Goal: Navigation & Orientation: Find specific page/section

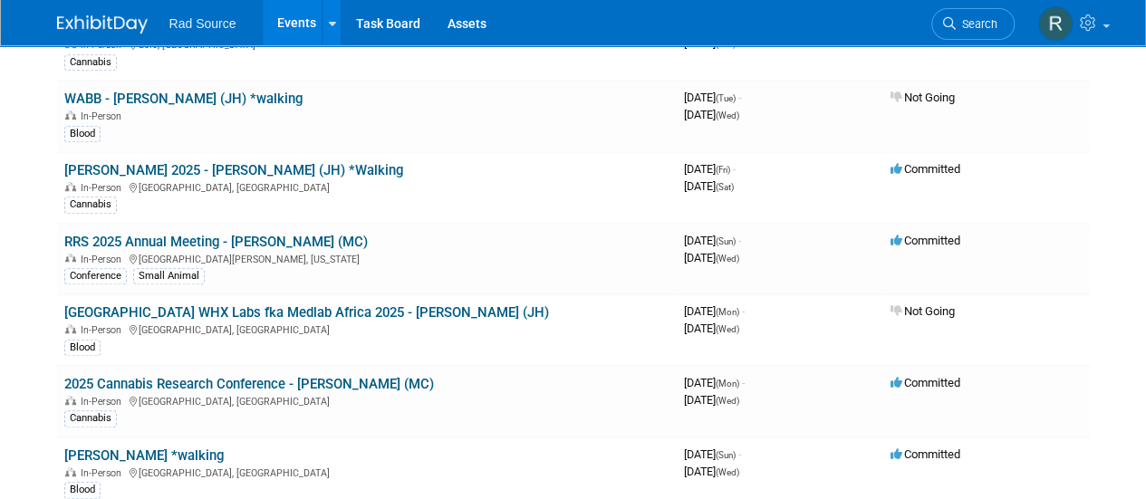
scroll to position [634, 0]
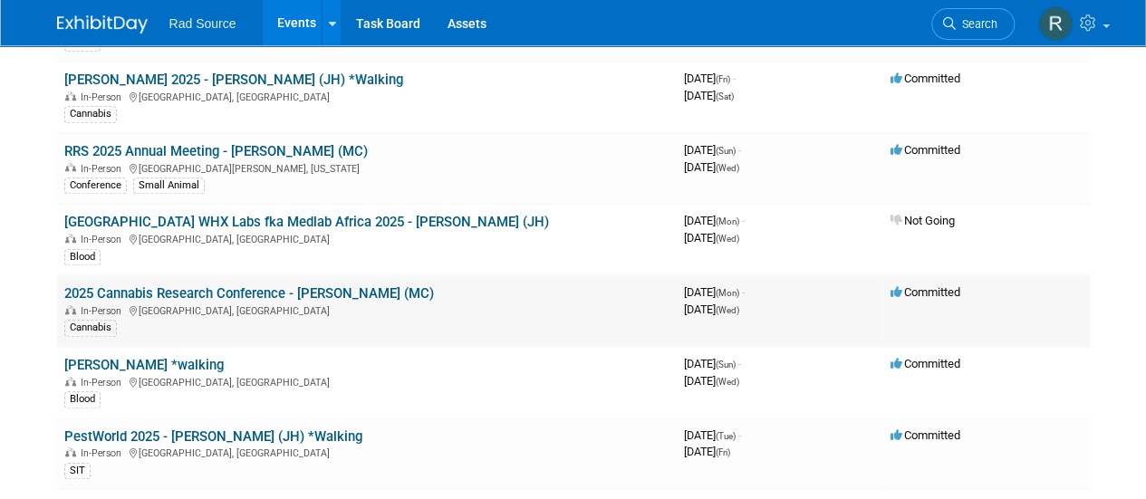
click at [241, 288] on link "2025 Cannabis Research Conference - [PERSON_NAME] (MC)" at bounding box center [249, 293] width 370 height 16
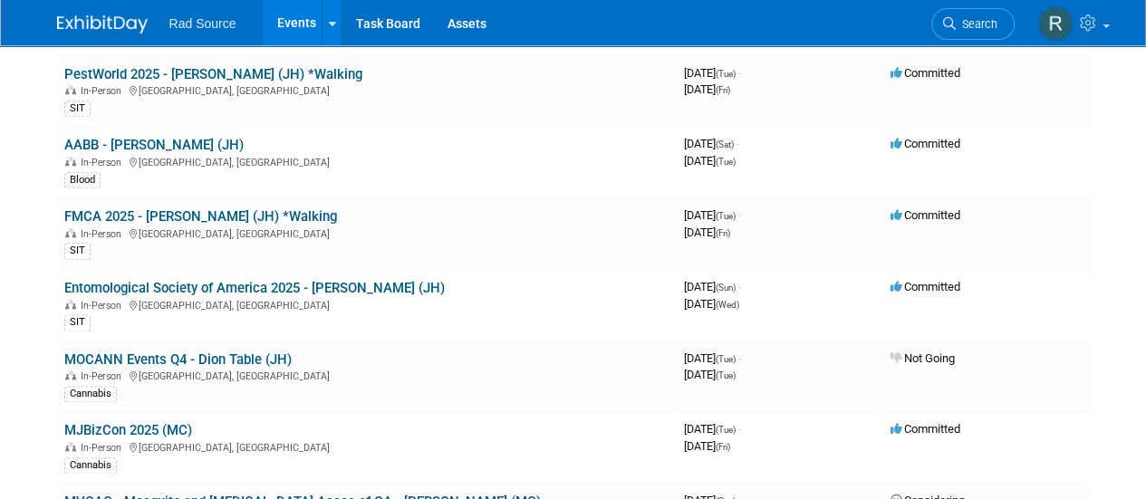
scroll to position [1087, 0]
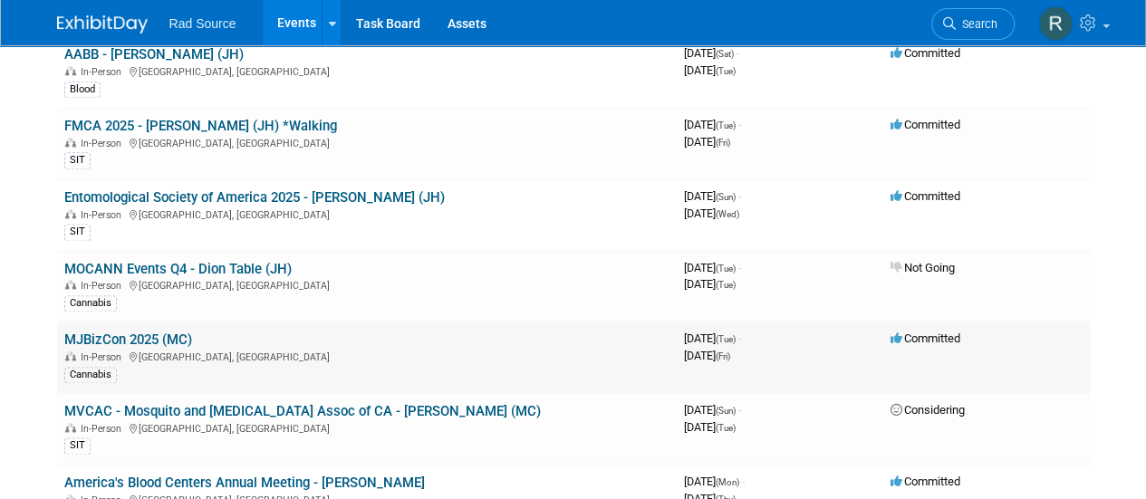
click at [172, 332] on link "MJBizCon 2025 (MC)" at bounding box center [128, 340] width 128 height 16
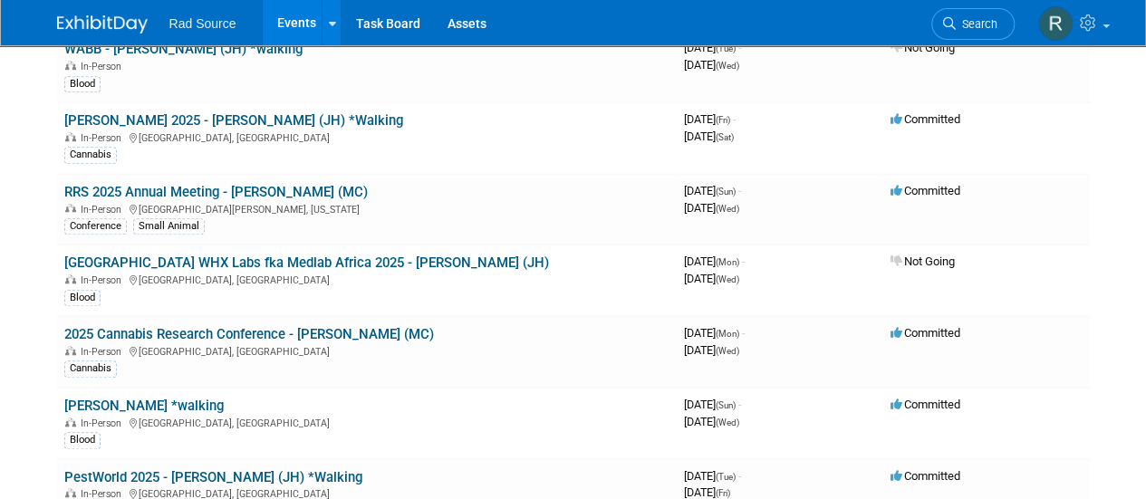
scroll to position [544, 0]
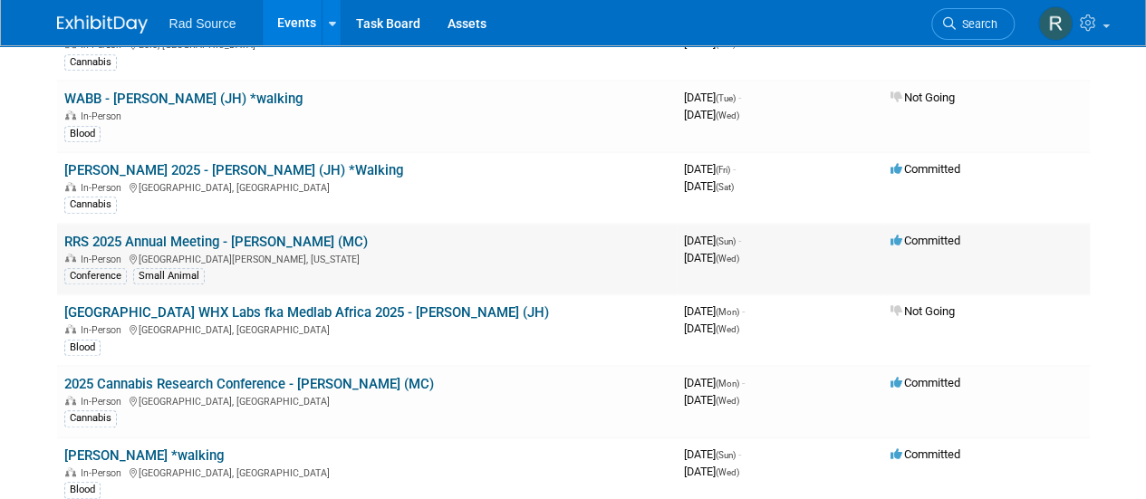
click at [208, 234] on link "RRS 2025 Annual Meeting - [PERSON_NAME] (MC)" at bounding box center [215, 242] width 303 height 16
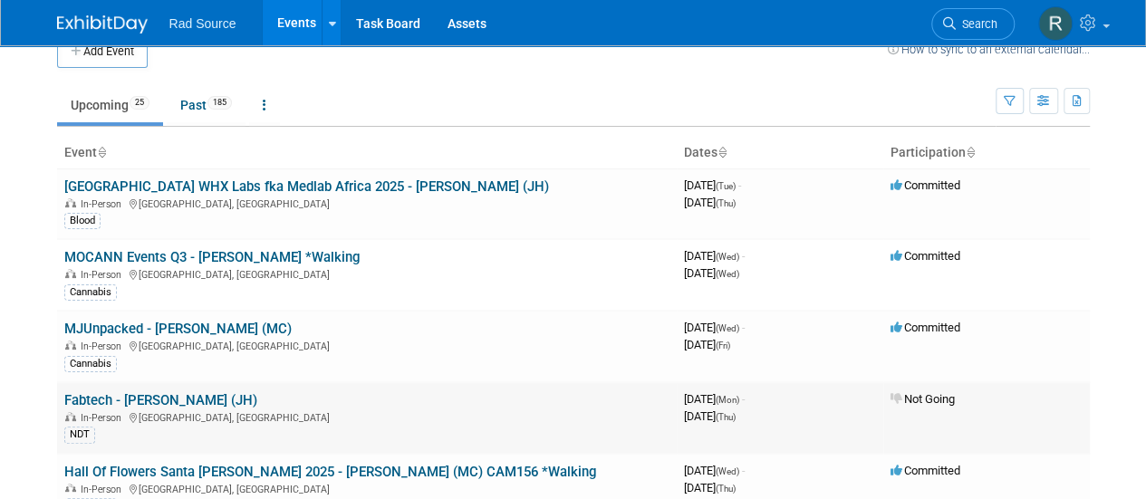
scroll to position [0, 0]
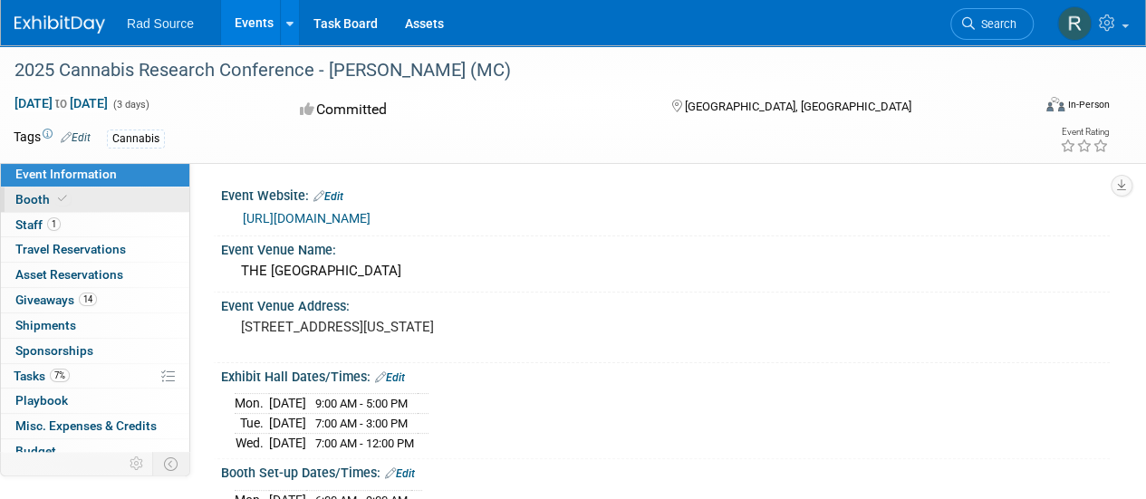
click at [36, 203] on span "Booth" at bounding box center [42, 199] width 55 height 14
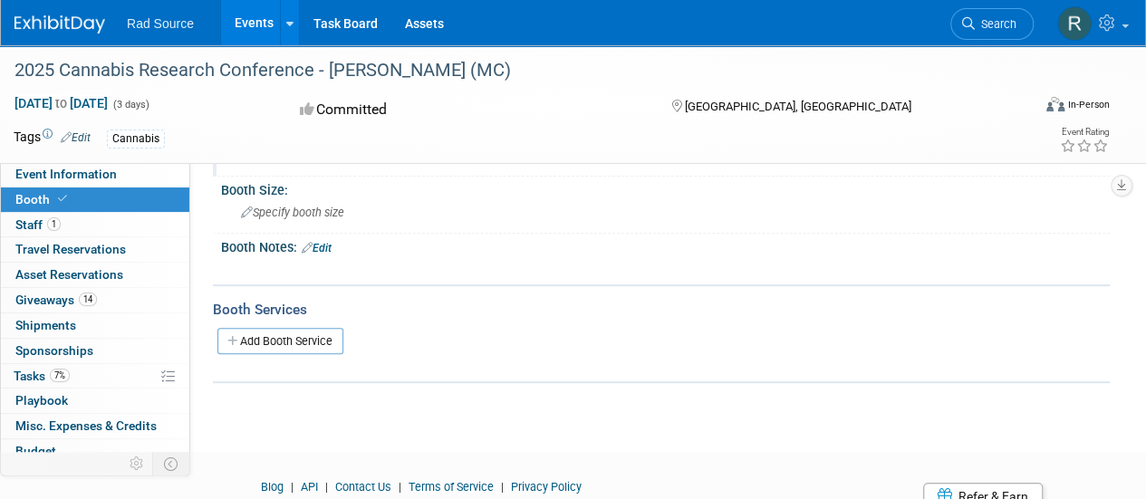
scroll to position [181, 0]
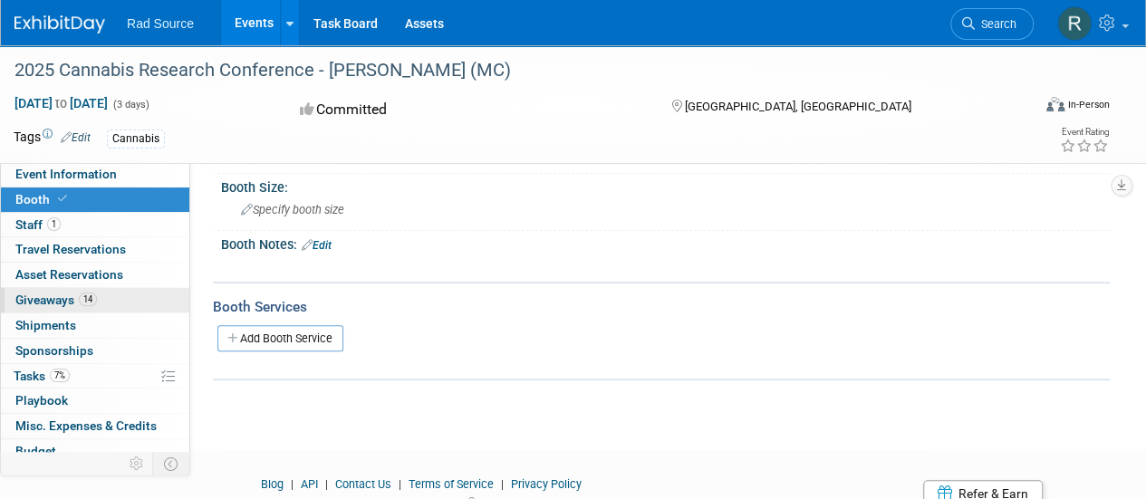
click at [54, 298] on span "Giveaways 14" at bounding box center [56, 300] width 82 height 14
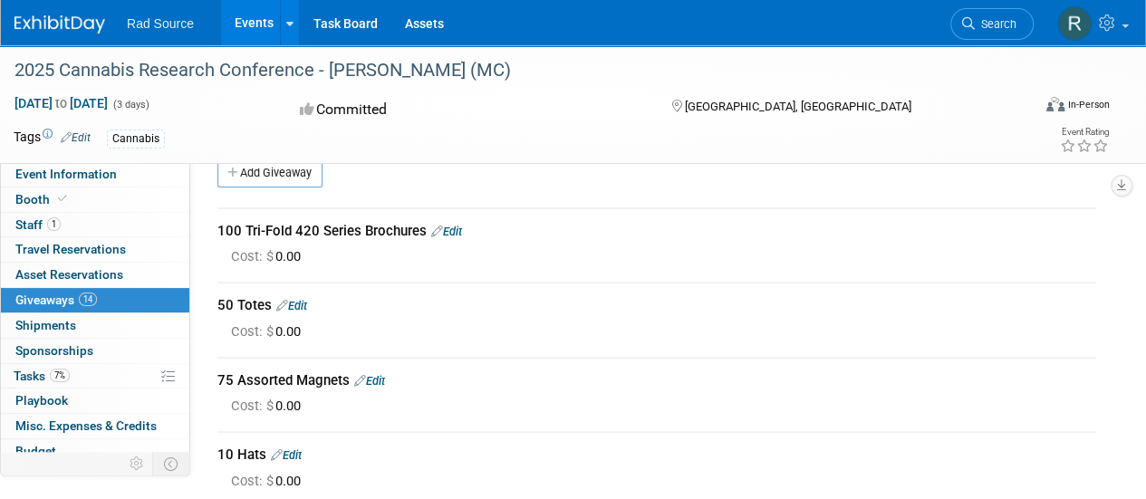
scroll to position [0, 0]
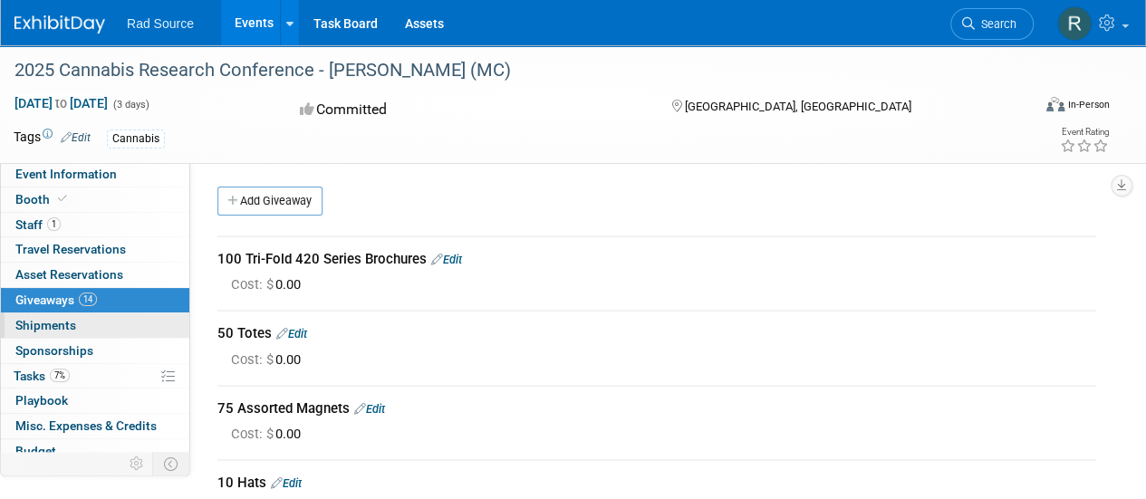
click at [40, 320] on span "Shipments 0" at bounding box center [45, 325] width 61 height 14
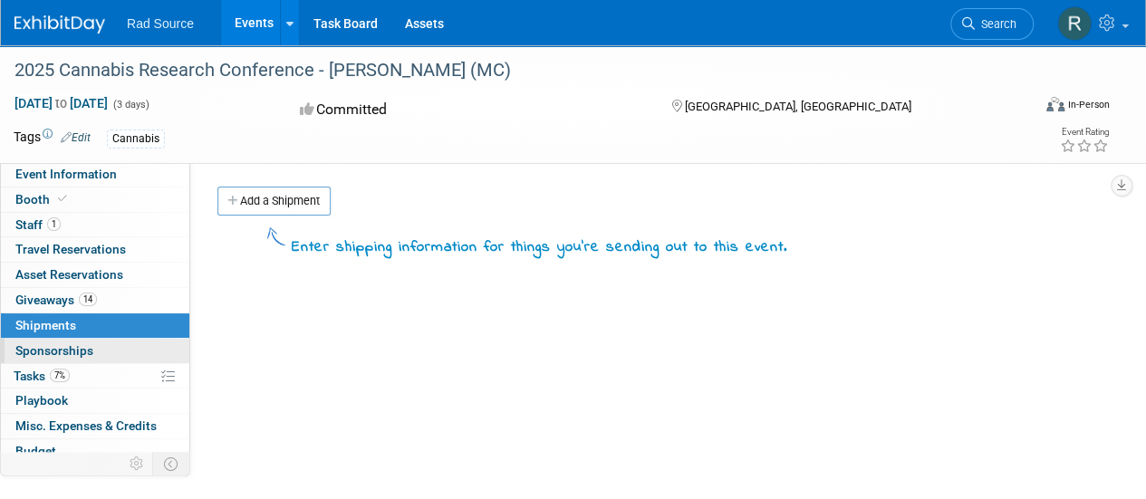
click at [42, 352] on span "Sponsorships 0" at bounding box center [54, 350] width 78 height 14
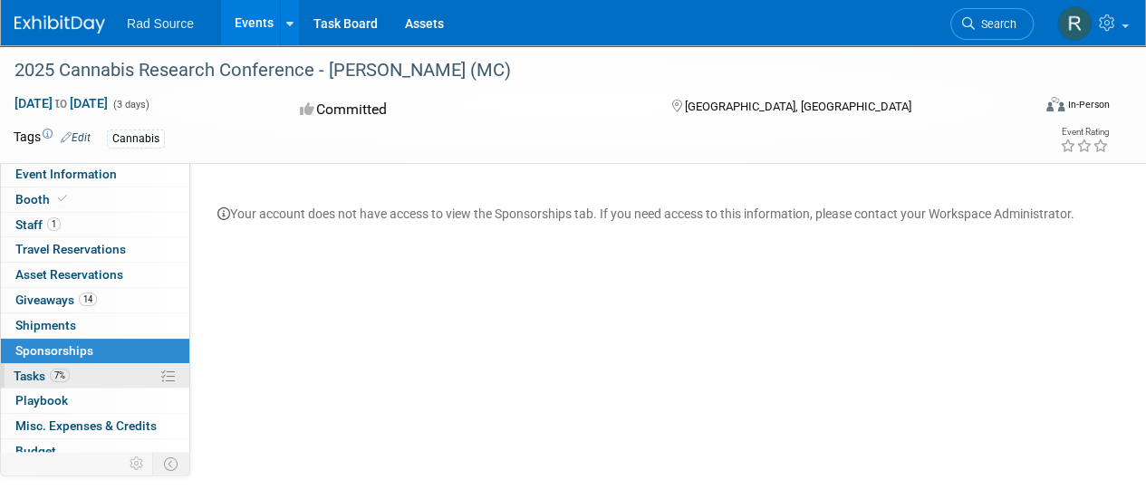
click at [39, 371] on span "Tasks 7%" at bounding box center [42, 376] width 56 height 14
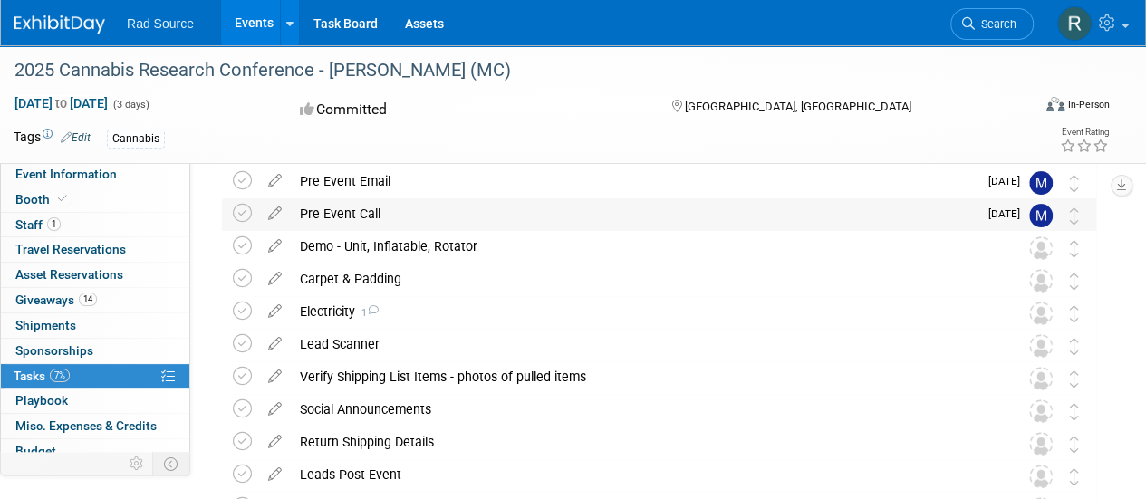
scroll to position [272, 0]
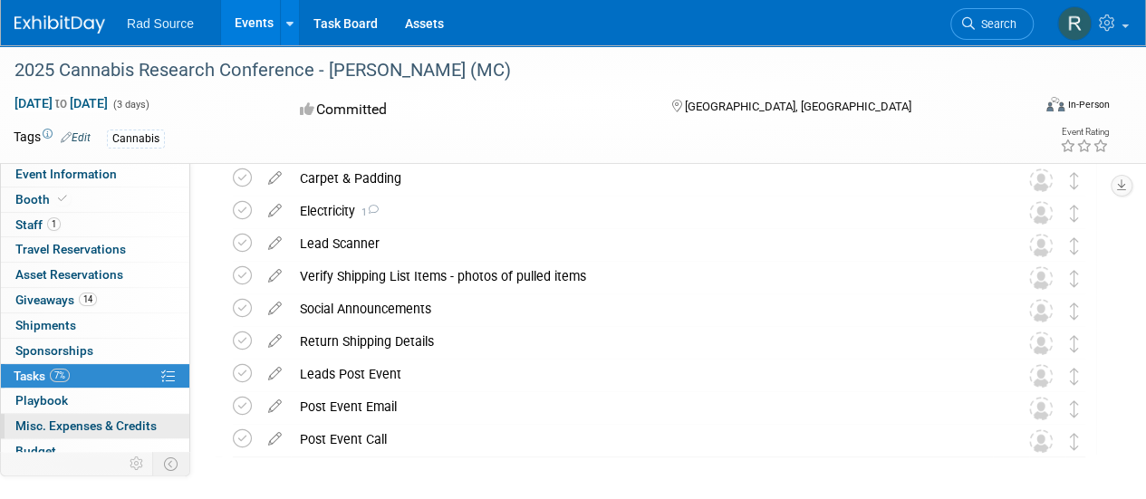
click at [129, 420] on span "Misc. Expenses & Credits 0" at bounding box center [85, 426] width 141 height 14
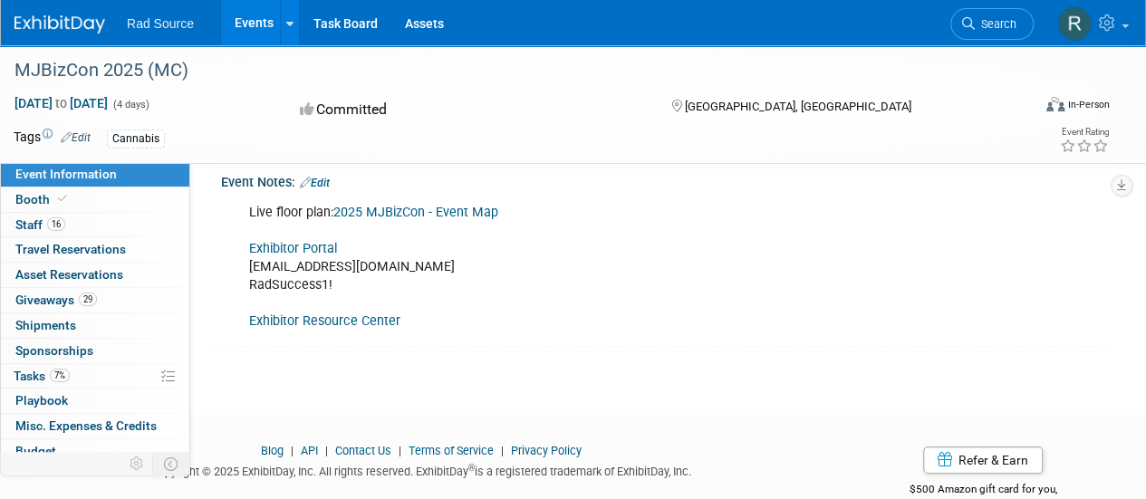
scroll to position [532, 0]
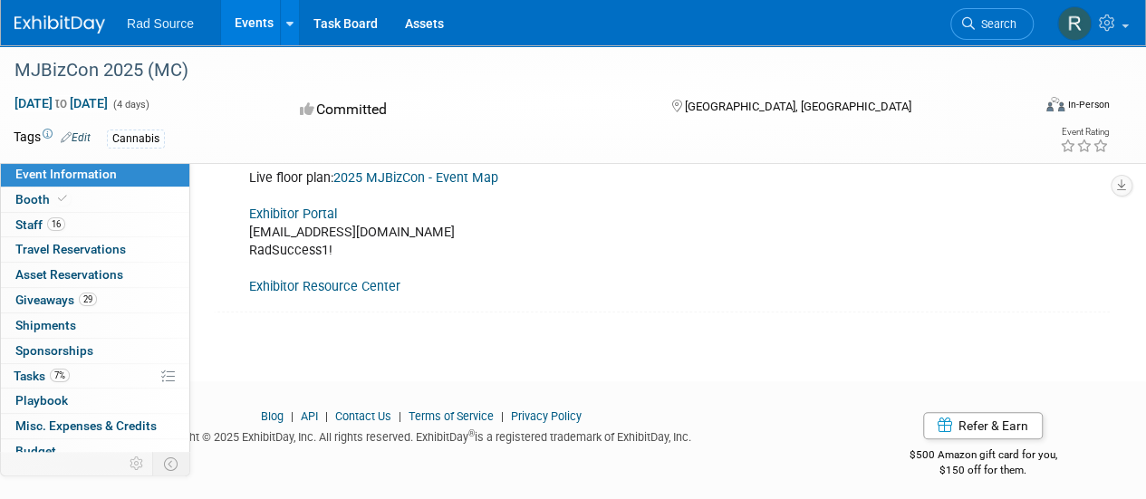
click at [359, 279] on link "Exhibitor Resource Center" at bounding box center [324, 286] width 151 height 15
